Goal: Navigation & Orientation: Find specific page/section

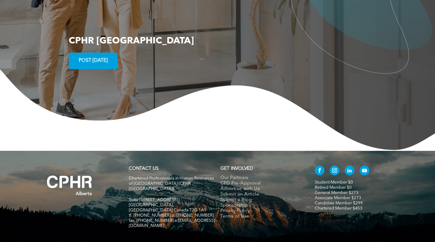
scroll to position [1167, 0]
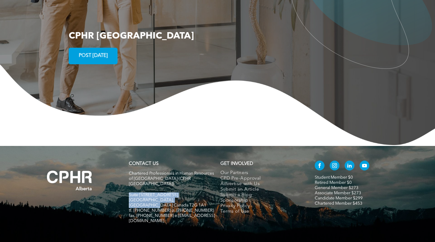
drag, startPoint x: 129, startPoint y: 169, endPoint x: 194, endPoint y: 175, distance: 64.7
click at [194, 175] on div "Chartered Professionals in Human Resources of Alberta (CPHR Alberta) Suite 320,…" at bounding box center [172, 199] width 86 height 59
copy div "Suite 320, 105 - 12 Ave SE Calgary, Alberta Canada T2G 1A1"
